Goal: Find specific page/section: Find specific page/section

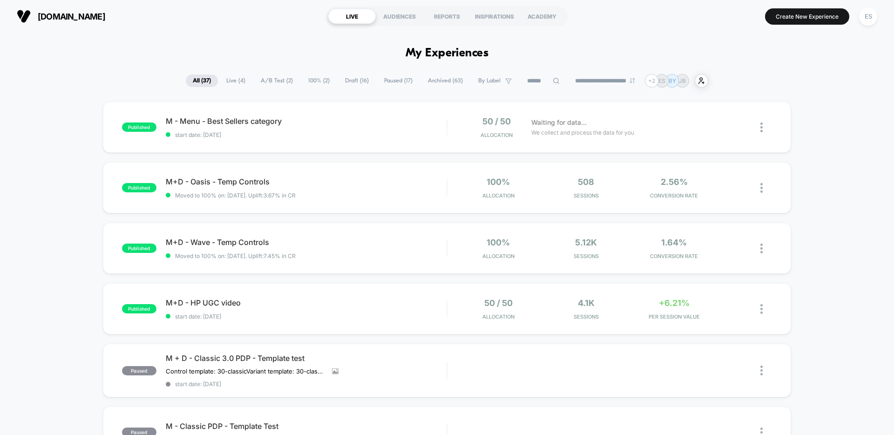
click at [235, 83] on span "Live ( 4 )" at bounding box center [235, 80] width 33 height 13
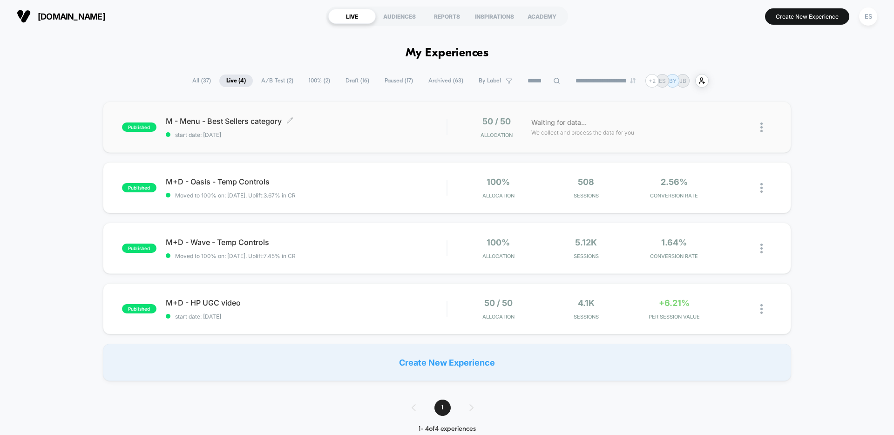
click at [243, 127] on div "M - Menu - Best Sellers category Click to edit experience details Click to edit…" at bounding box center [306, 127] width 281 height 22
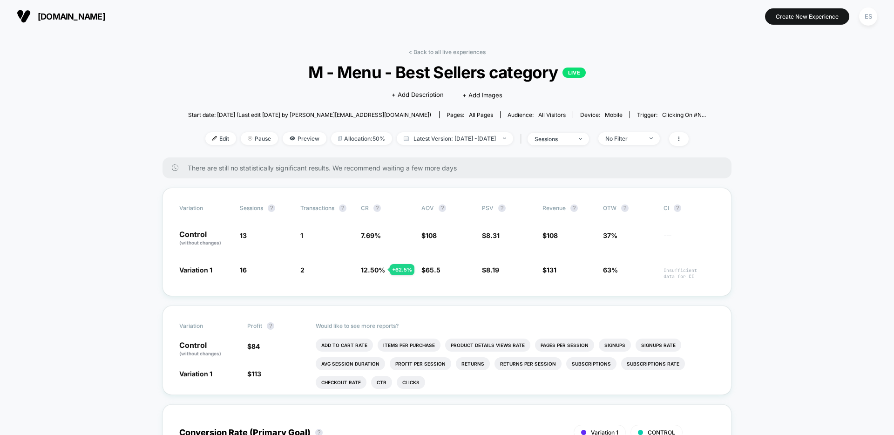
click at [100, 9] on button "[DOMAIN_NAME]" at bounding box center [61, 16] width 94 height 15
